Goal: Task Accomplishment & Management: Manage account settings

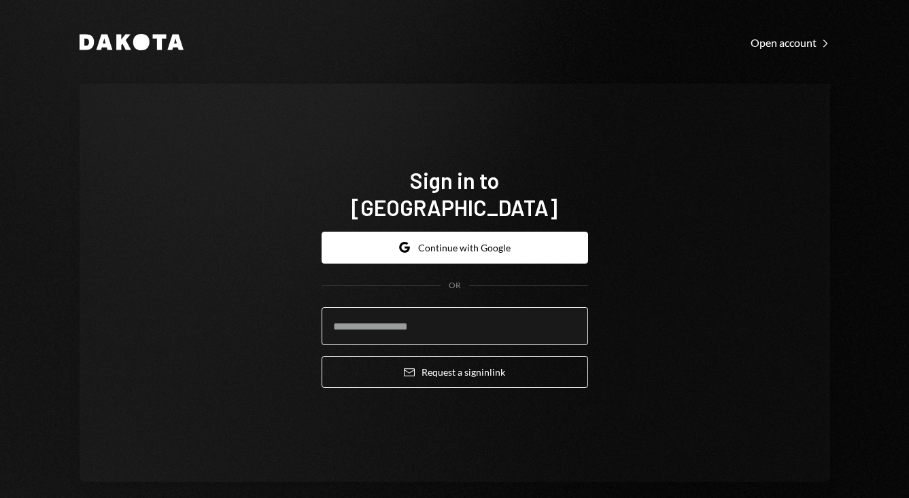
click at [468, 320] on input "email" at bounding box center [455, 326] width 267 height 38
type input "**********"
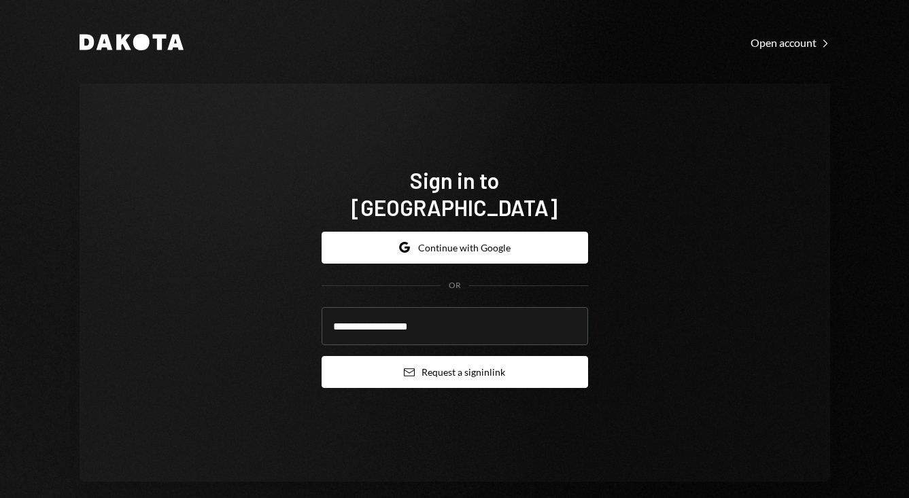
click at [435, 365] on button "Email Request a sign in link" at bounding box center [455, 372] width 267 height 32
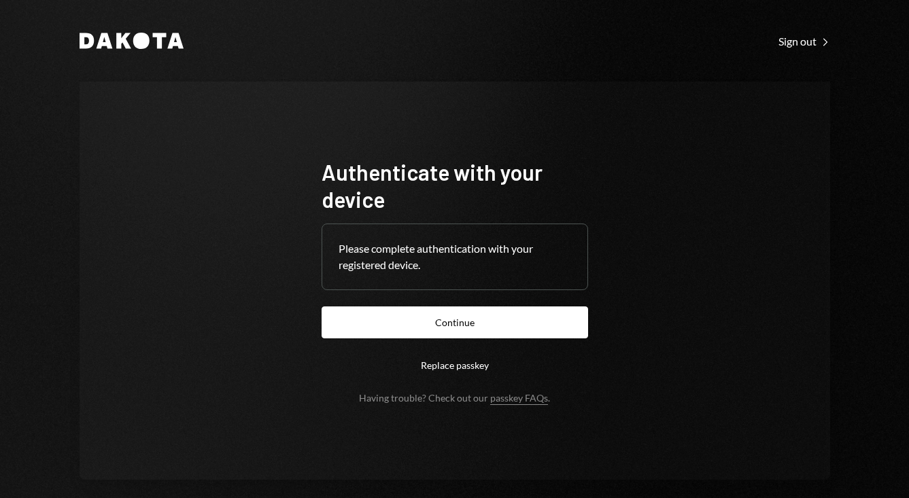
click at [420, 324] on button "Continue" at bounding box center [455, 323] width 267 height 32
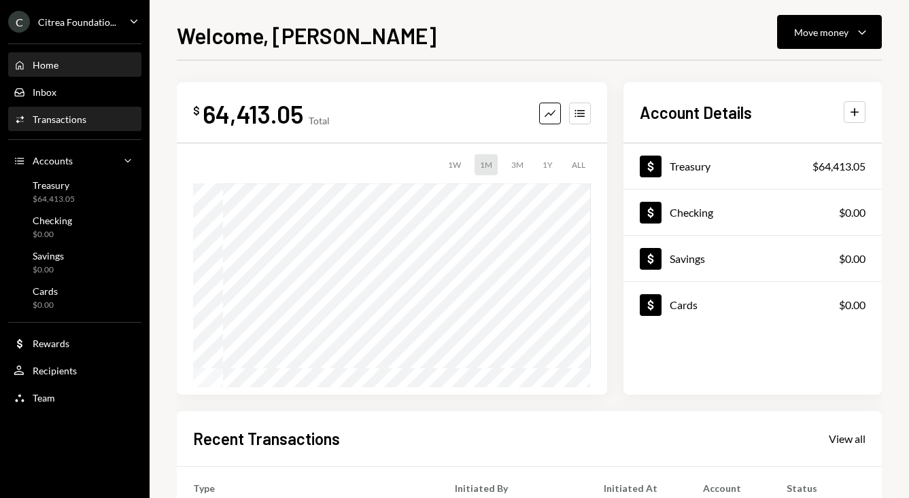
click at [61, 118] on div "Transactions" at bounding box center [60, 120] width 54 height 12
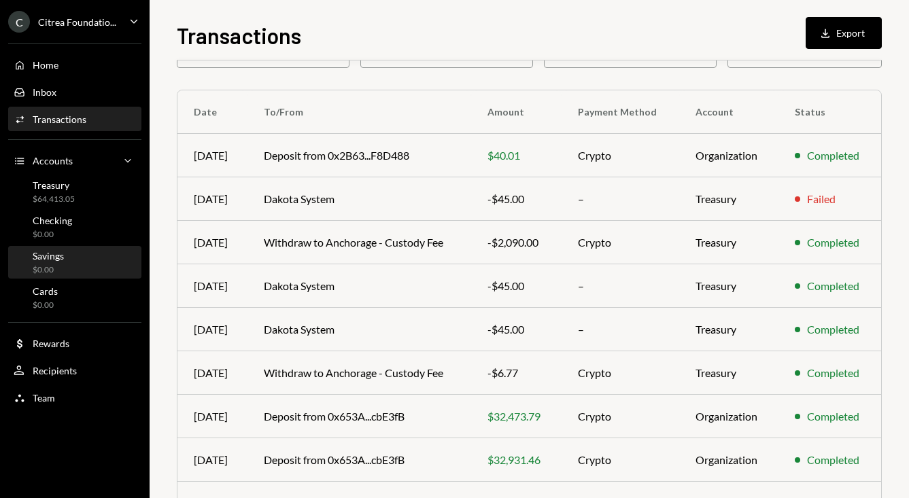
scroll to position [2, 0]
